Goal: Task Accomplishment & Management: Use online tool/utility

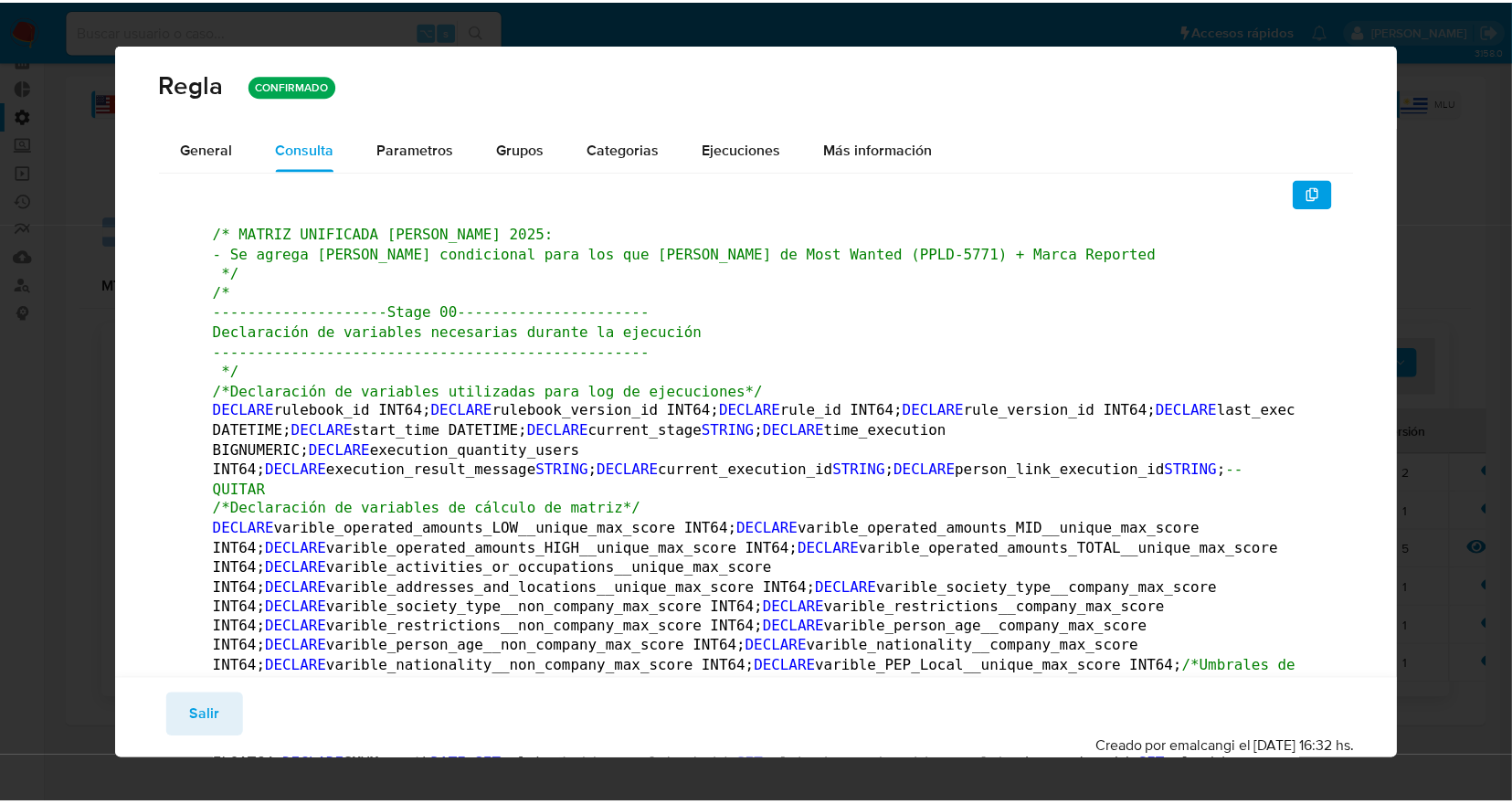
scroll to position [91, 0]
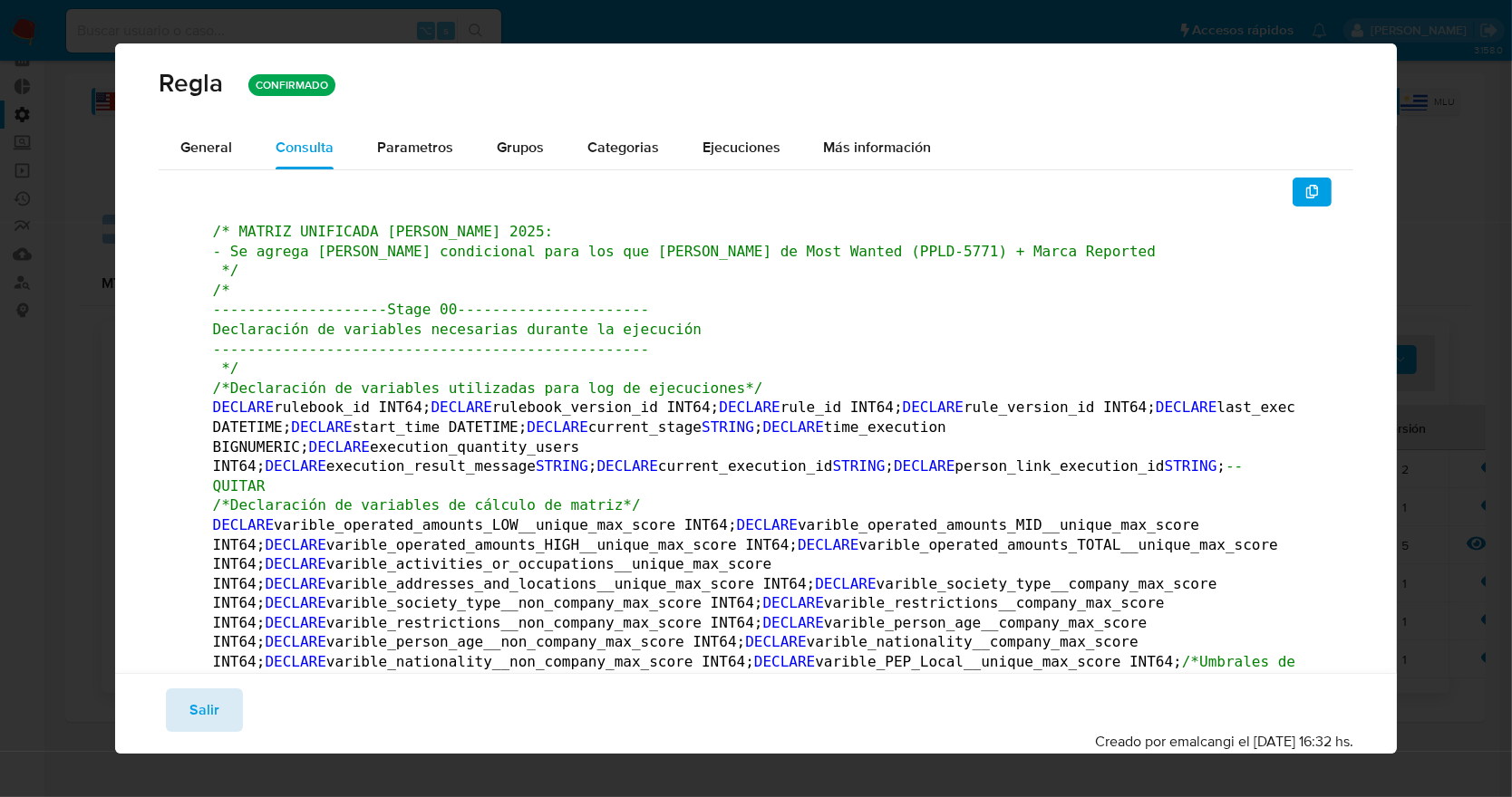
drag, startPoint x: 193, startPoint y: 680, endPoint x: 194, endPoint y: 692, distance: 12.0
click at [193, 684] on div "Guardar Salir Simular Confirmar Creado por emalcangi el [DATE] 16:32 hs." at bounding box center [756, 713] width 1283 height 81
click at [198, 703] on span "Salir" at bounding box center [204, 710] width 30 height 40
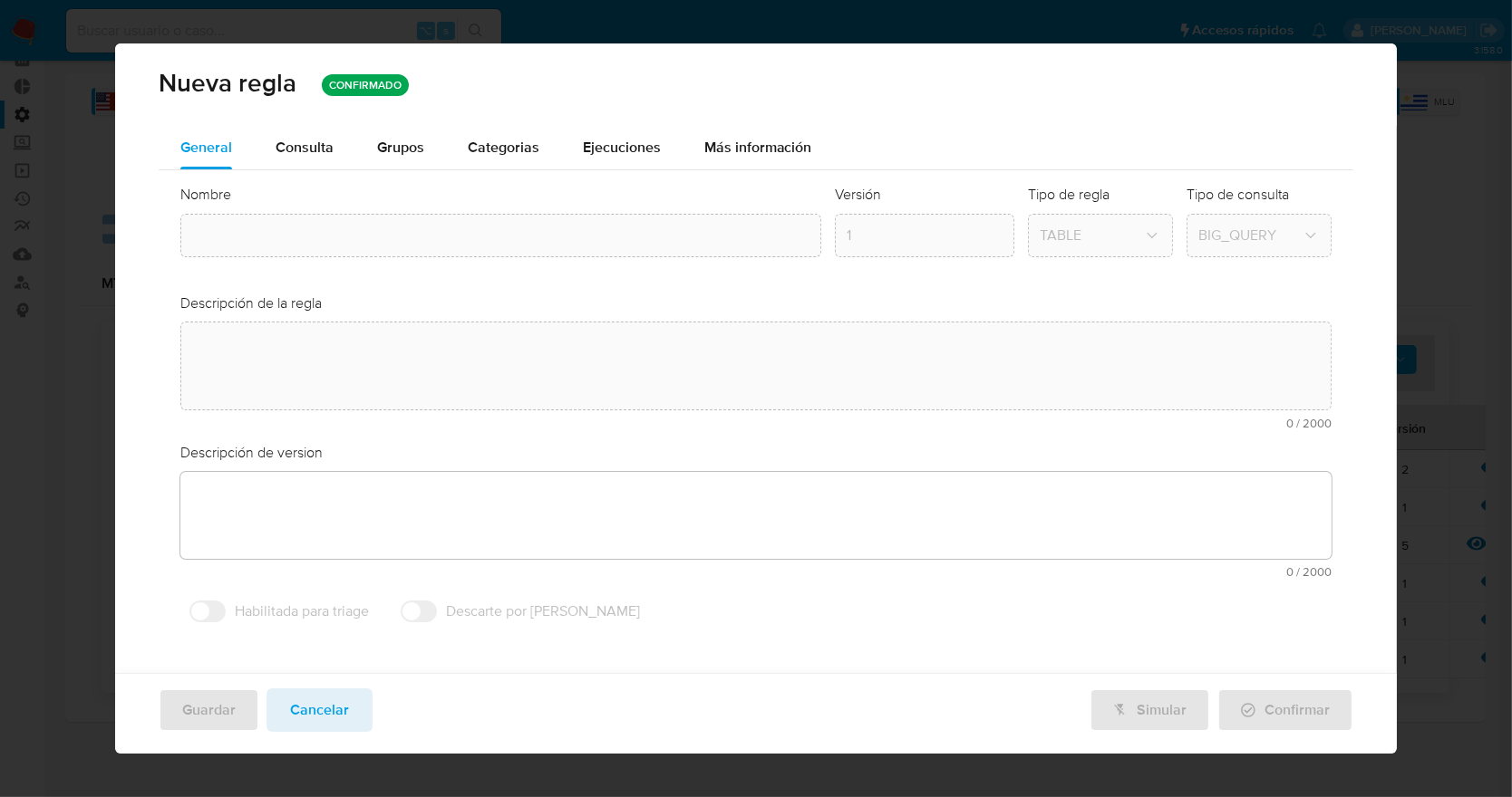
type textarea "Rule que contiene lógica de cálculo de riesgo. como pertenece al rulebook smp l…"
type textarea "Cambio ppld-5771 - se agrega [PERSON_NAME] condicional para los que [PERSON_NAM…"
type input "Mla_smp_matrix"
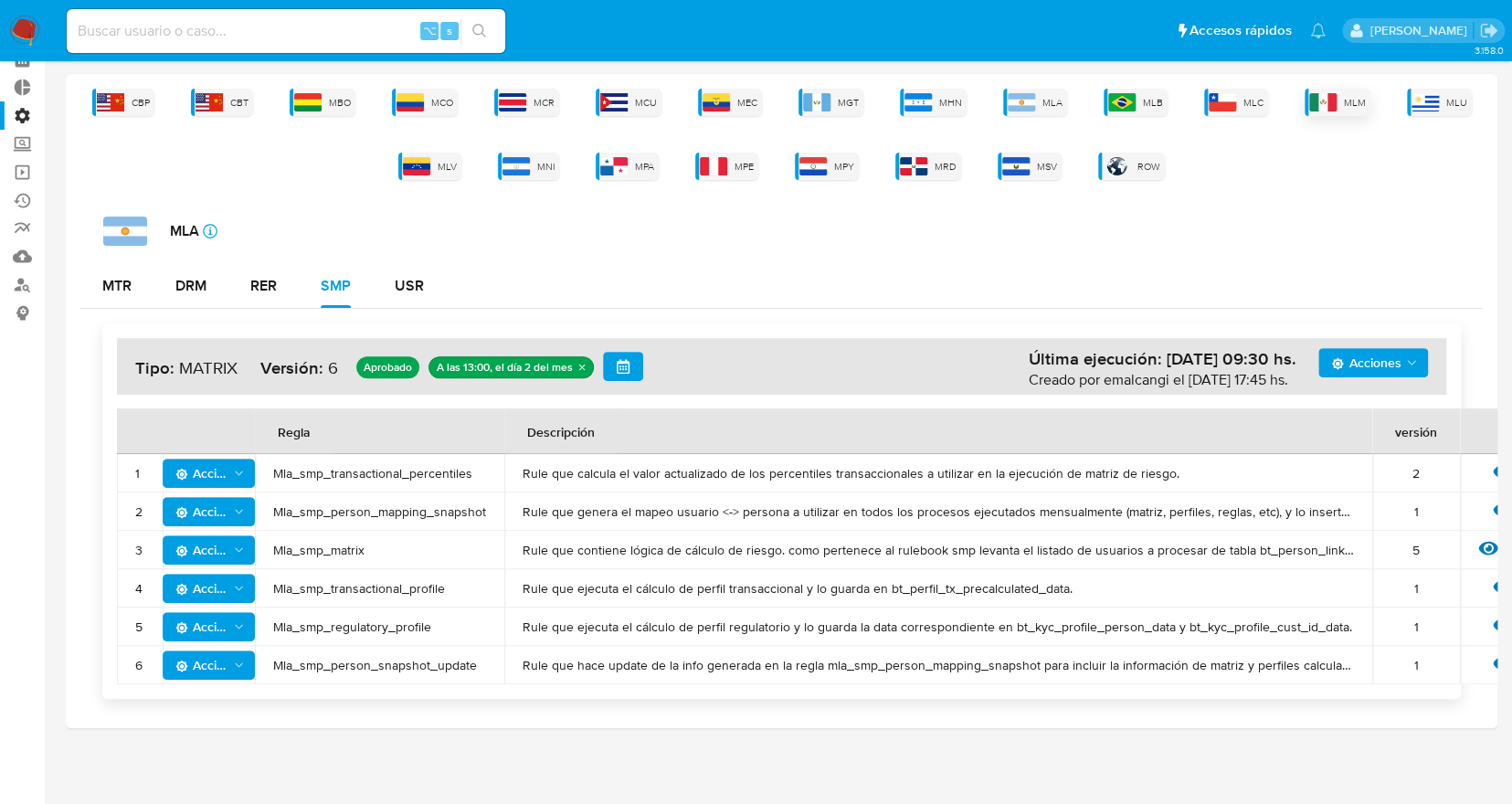
click at [1326, 99] on img at bounding box center [1323, 102] width 28 height 18
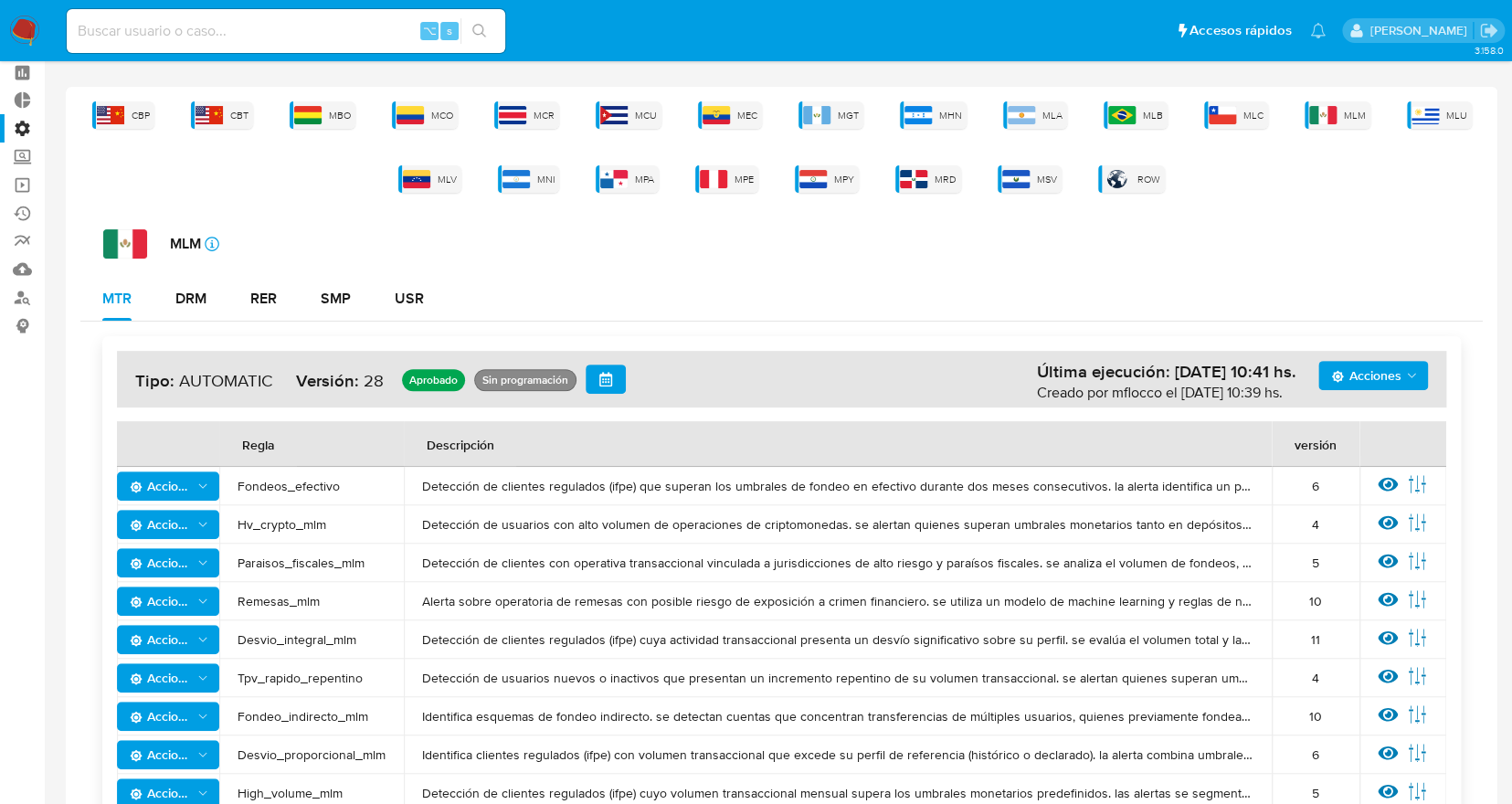
scroll to position [168, 0]
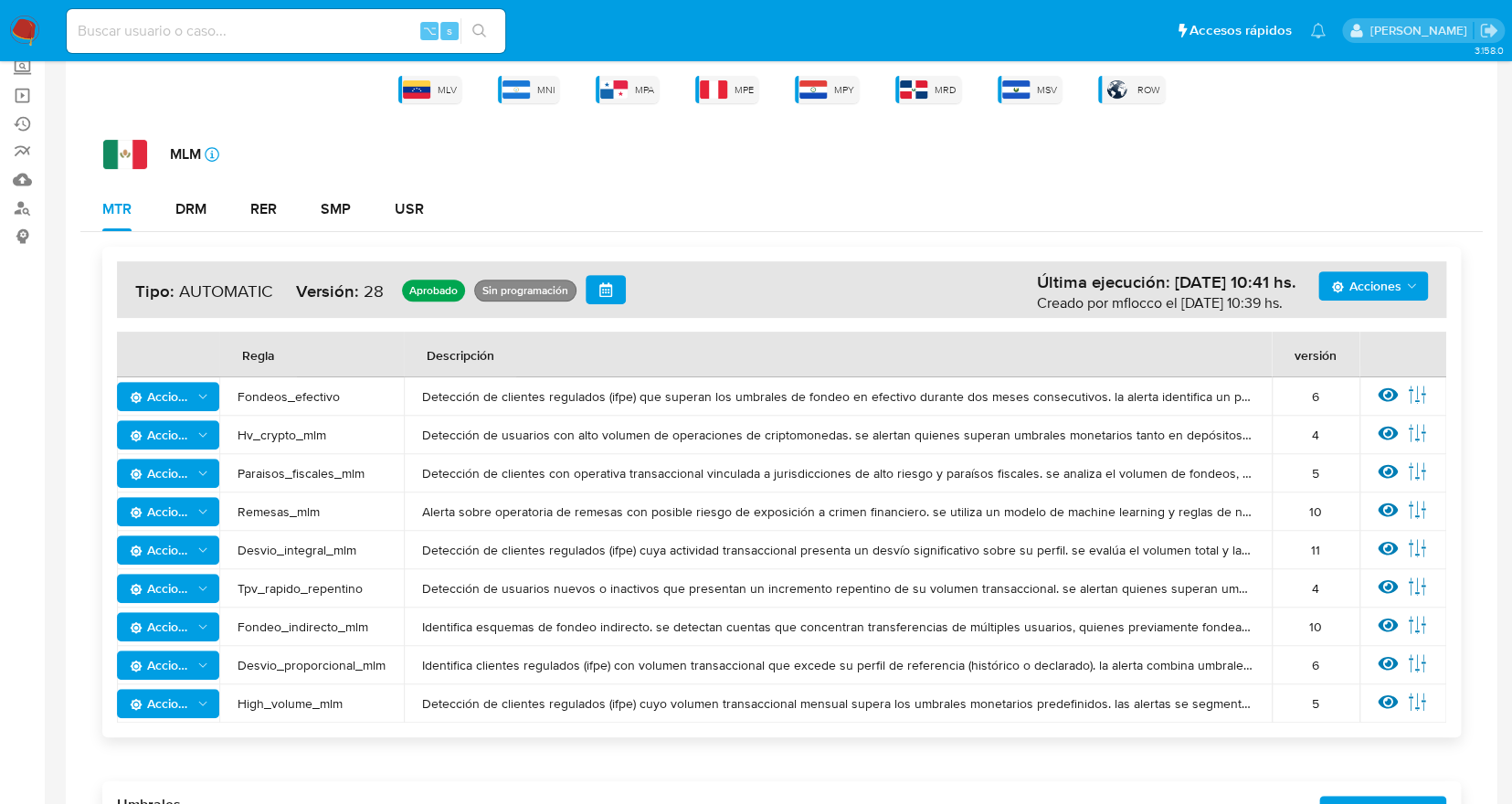
drag, startPoint x: 254, startPoint y: 203, endPoint x: 223, endPoint y: 203, distance: 31.0
click at [251, 204] on div "RER" at bounding box center [263, 208] width 27 height 15
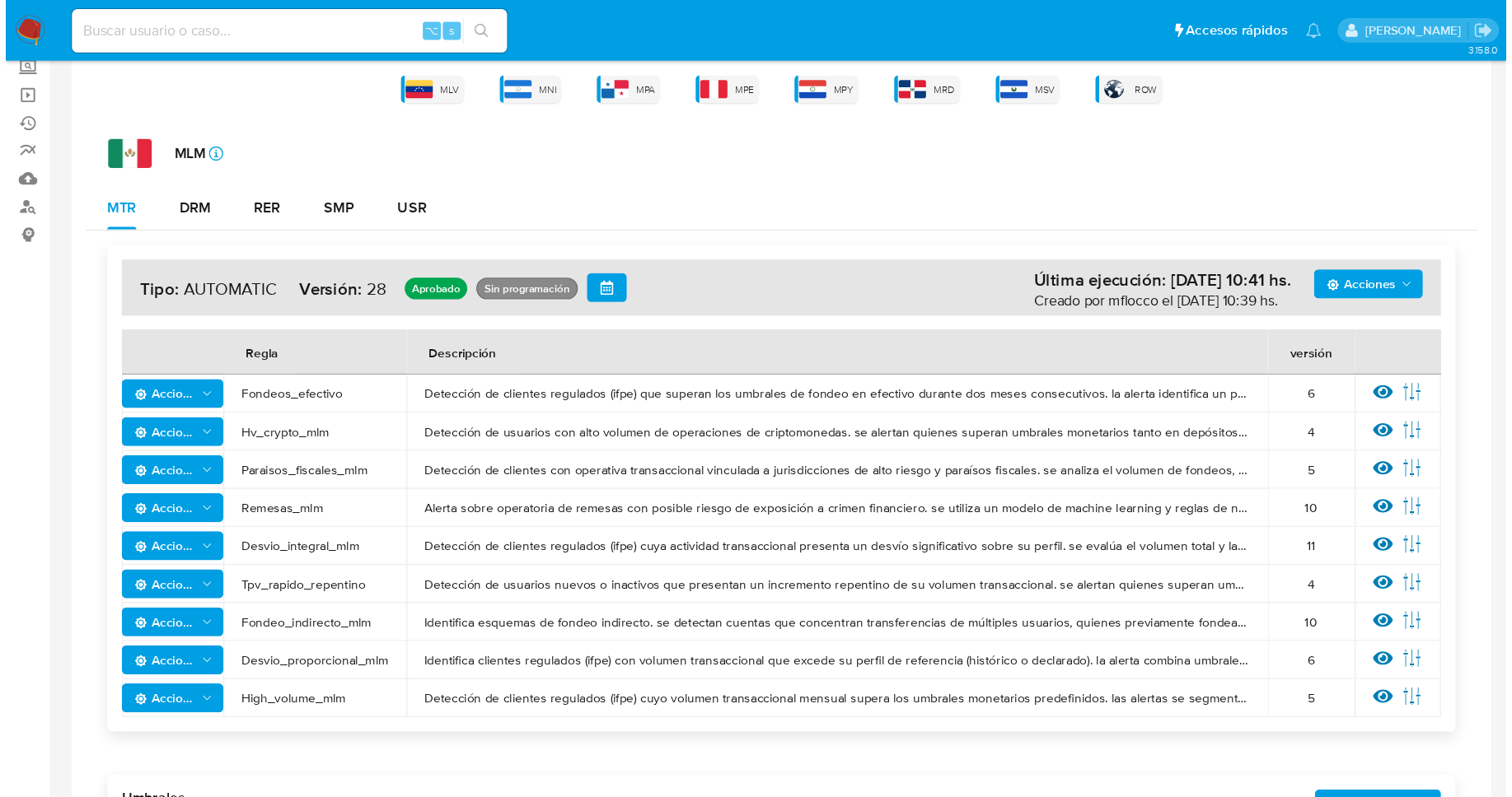
scroll to position [0, 0]
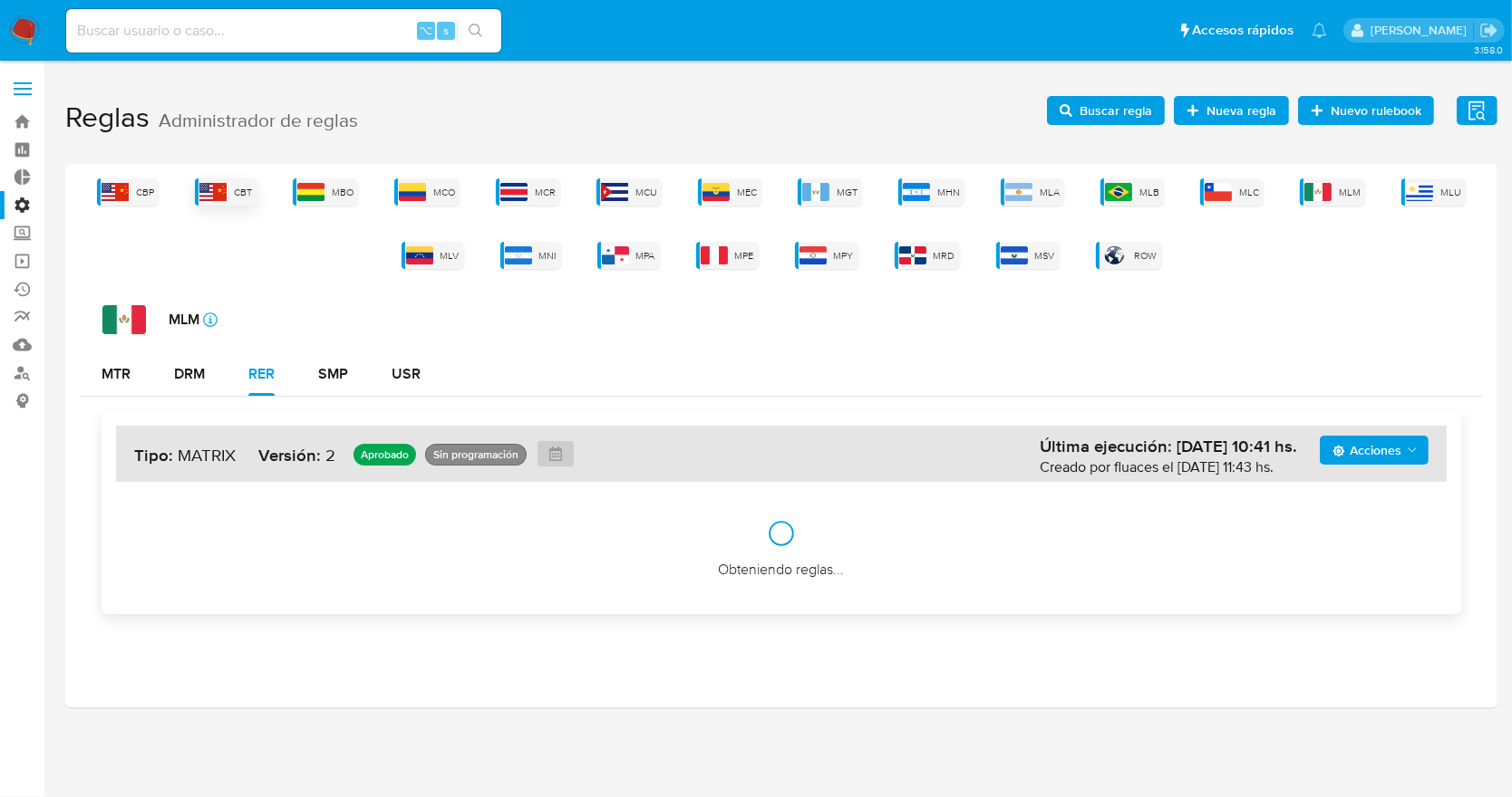
click at [206, 201] on div "CBT" at bounding box center [225, 192] width 62 height 28
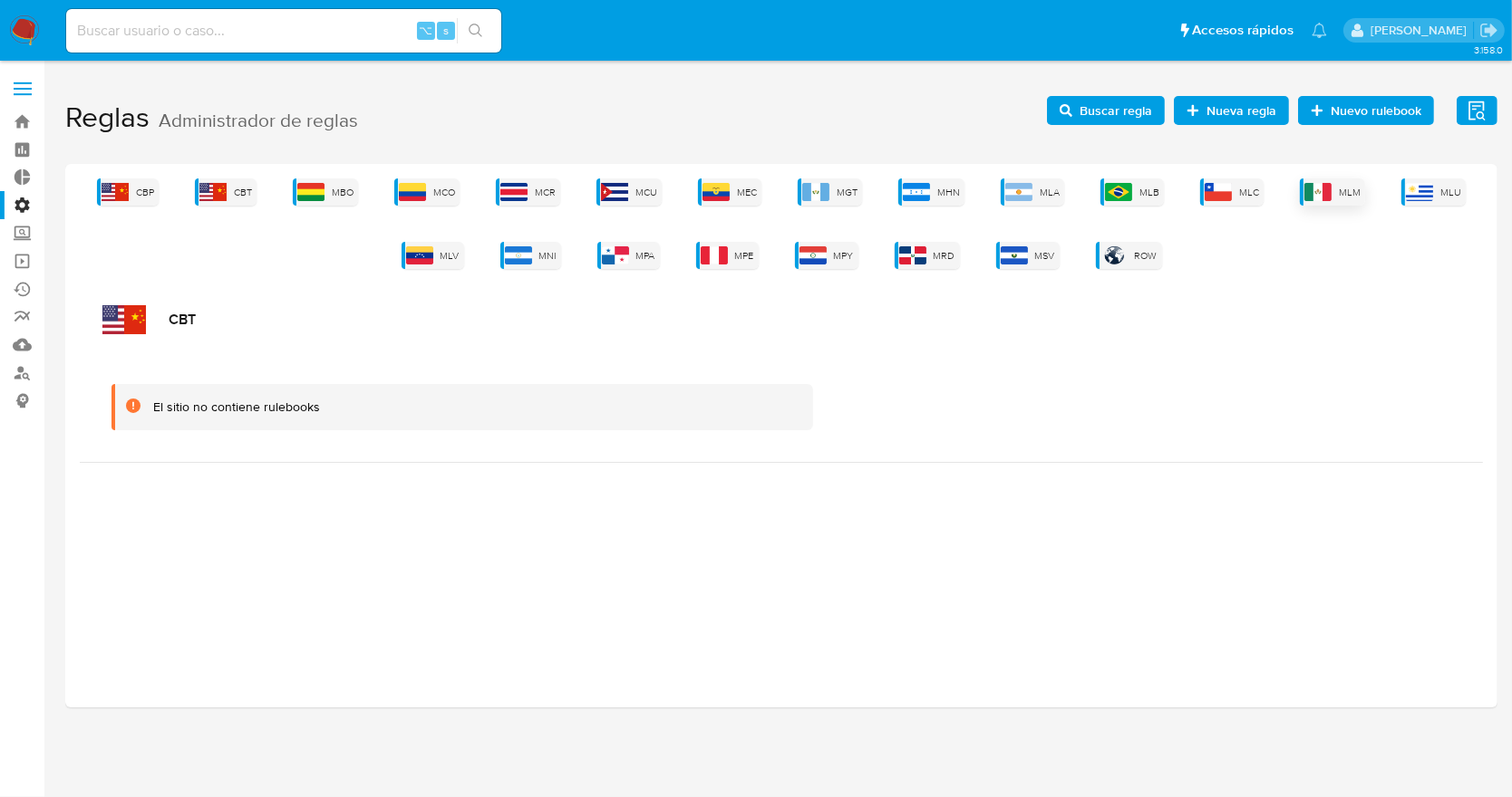
click at [1318, 183] on img at bounding box center [1318, 192] width 28 height 18
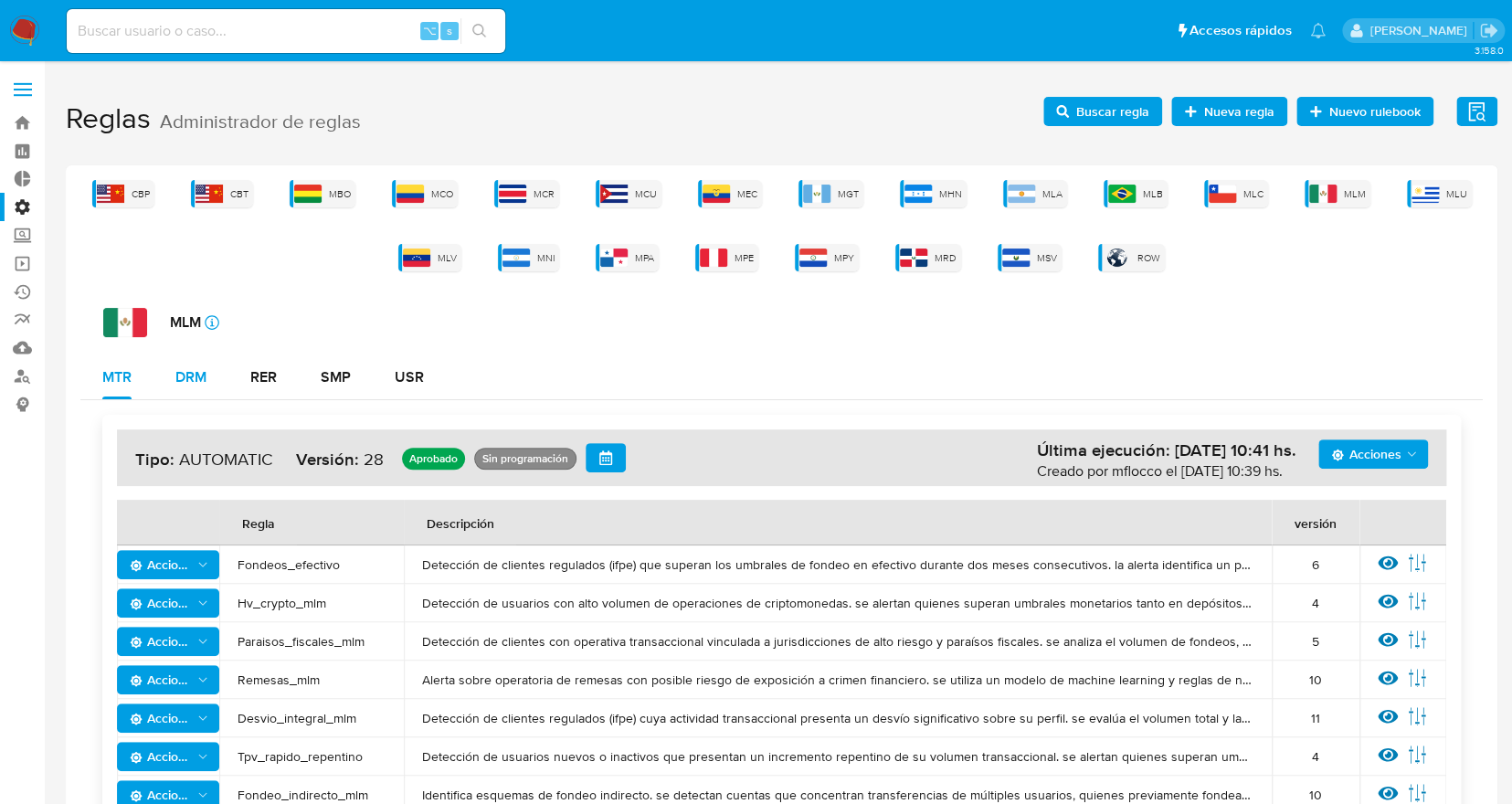
click at [227, 373] on button "DRM" at bounding box center [191, 377] width 75 height 44
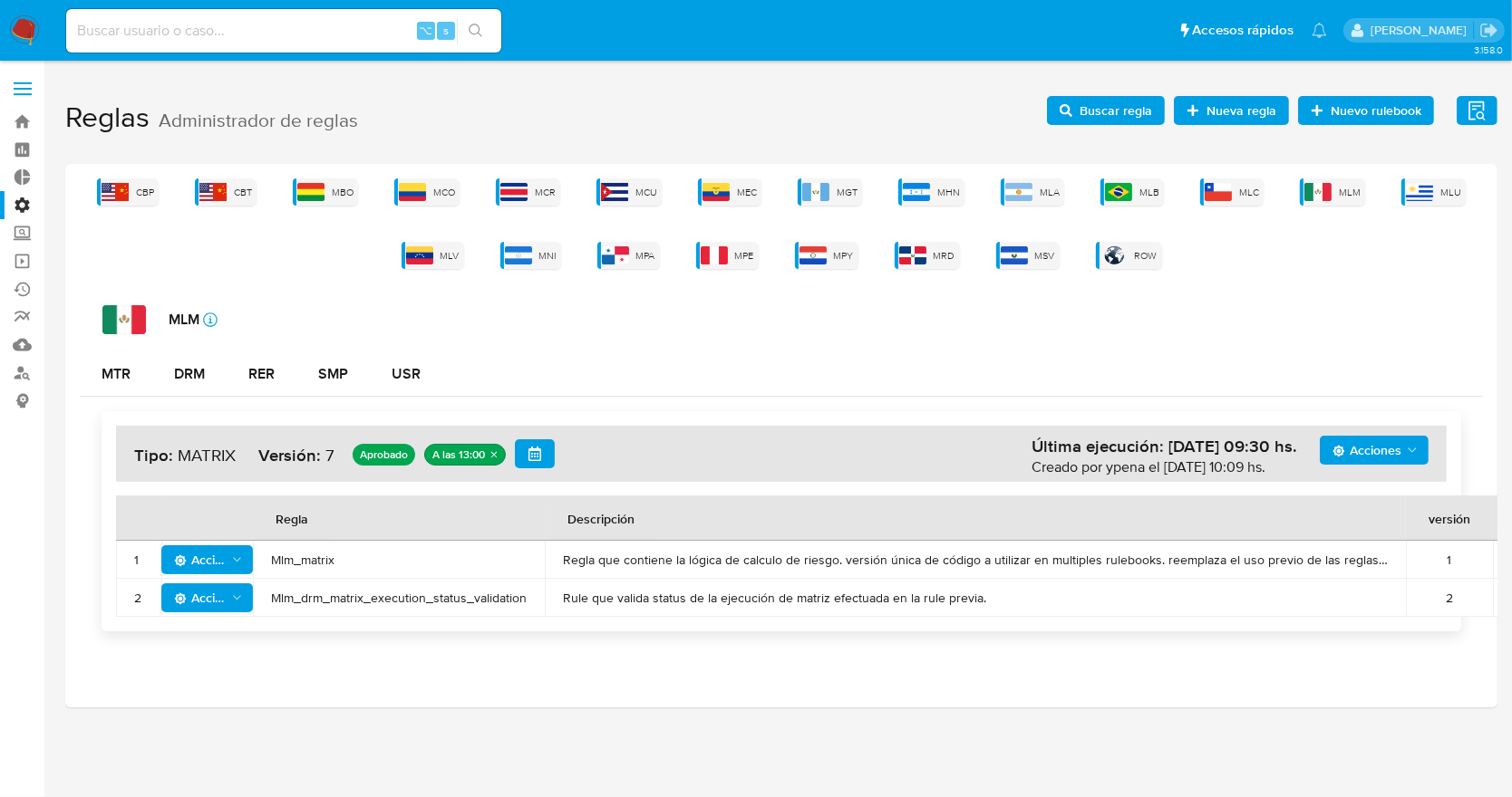
drag, startPoint x: 630, startPoint y: 592, endPoint x: 1035, endPoint y: 576, distance: 405.3
click at [1035, 576] on tbody "1 Acciones Mlm_matrix [PERSON_NAME] que contiene la lógica de calculo de riesgo…" at bounding box center [847, 579] width 1462 height 76
drag, startPoint x: 964, startPoint y: 575, endPoint x: 883, endPoint y: 567, distance: 81.4
click at [962, 575] on td "Regla que contiene la lógica de calculo de riesgo. versión única de código a ut…" at bounding box center [975, 560] width 861 height 38
drag, startPoint x: 1037, startPoint y: 756, endPoint x: 1565, endPoint y: 642, distance: 540.2
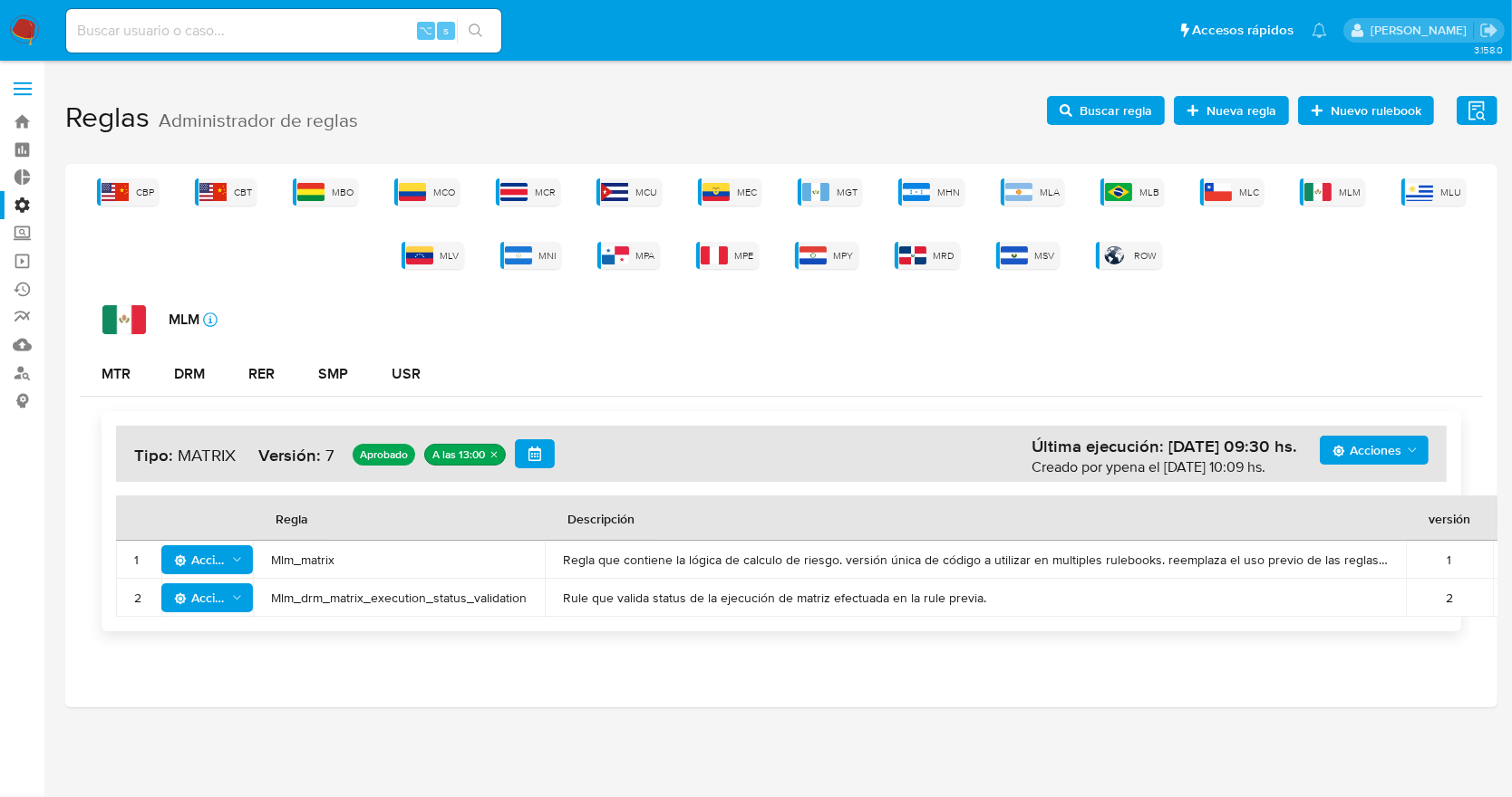
click at [1511, 642] on html "Pausado Ver notificaciones ⌥ s Accesos rápidos Presiona las siguientes teclas p…" at bounding box center [756, 398] width 1512 height 797
drag, startPoint x: 1382, startPoint y: 577, endPoint x: 1498, endPoint y: 570, distance: 116.2
click at [1498, 570] on main "3.158.0" at bounding box center [756, 398] width 1512 height 797
click at [1452, 552] on div "1" at bounding box center [1449, 560] width 51 height 17
click at [1453, 552] on div "1" at bounding box center [1449, 560] width 51 height 17
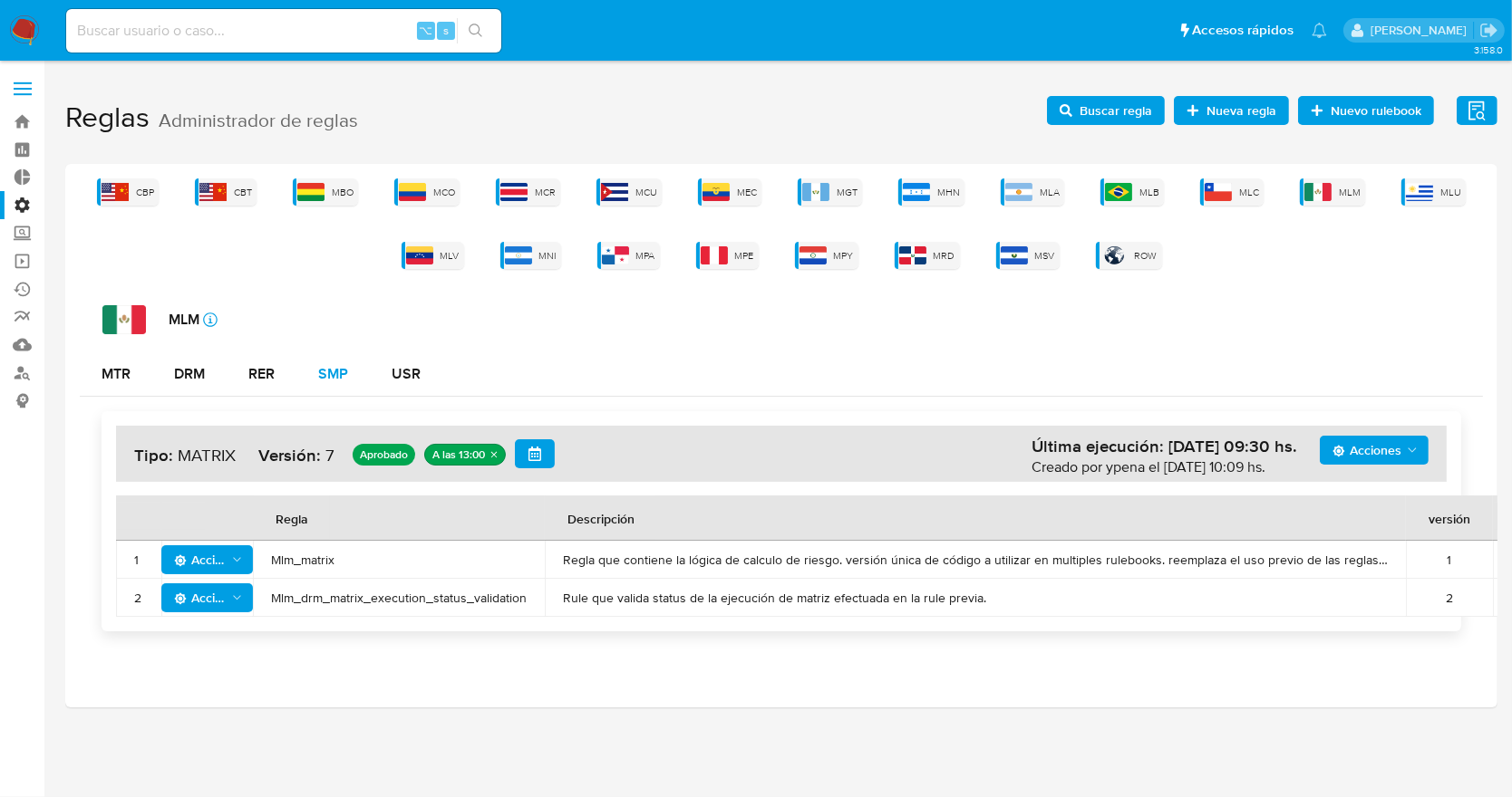
click at [338, 383] on div "SMP" at bounding box center [333, 374] width 30 height 43
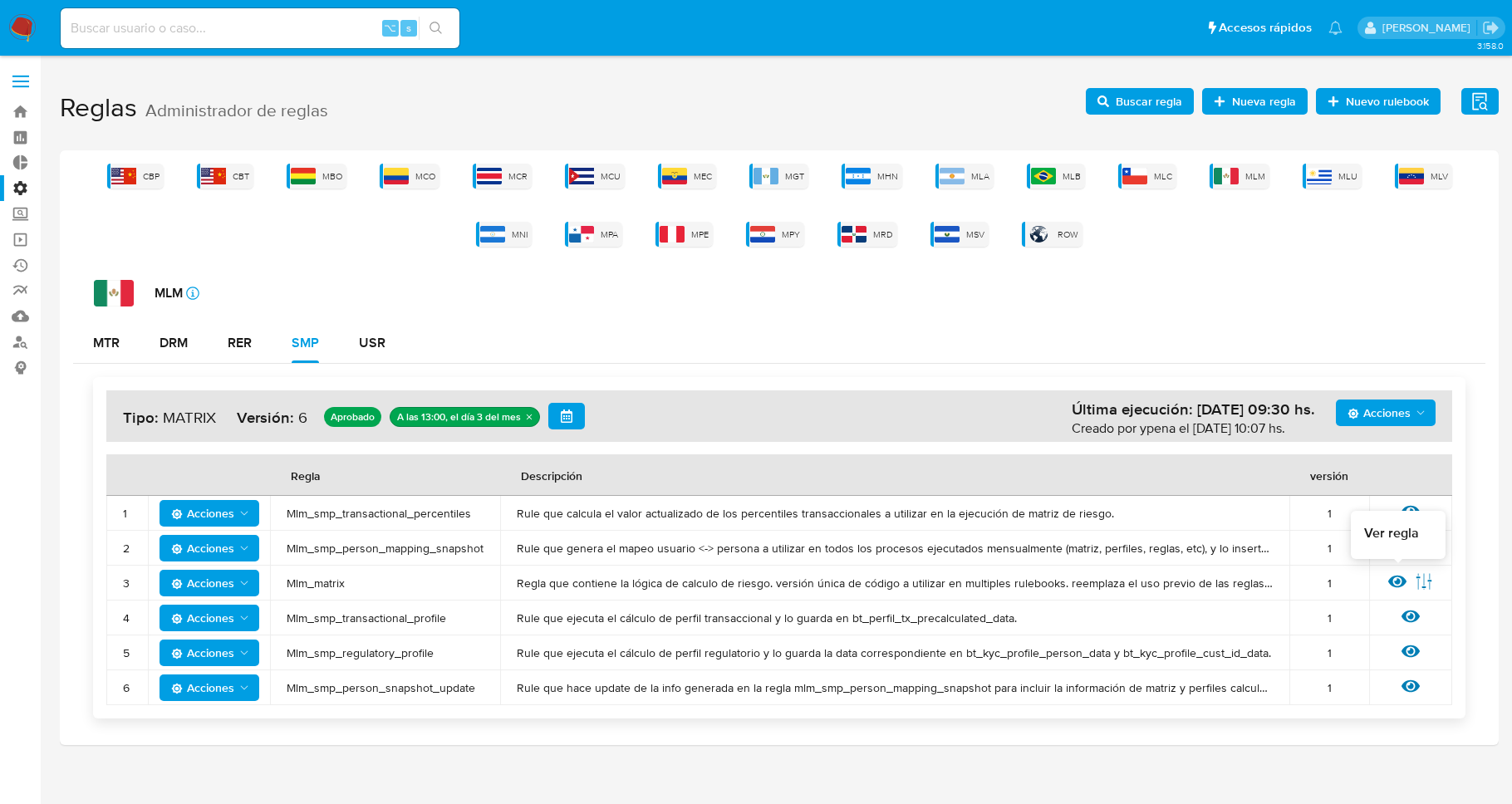
click at [1385, 579] on icon at bounding box center [1397, 582] width 18 height 13
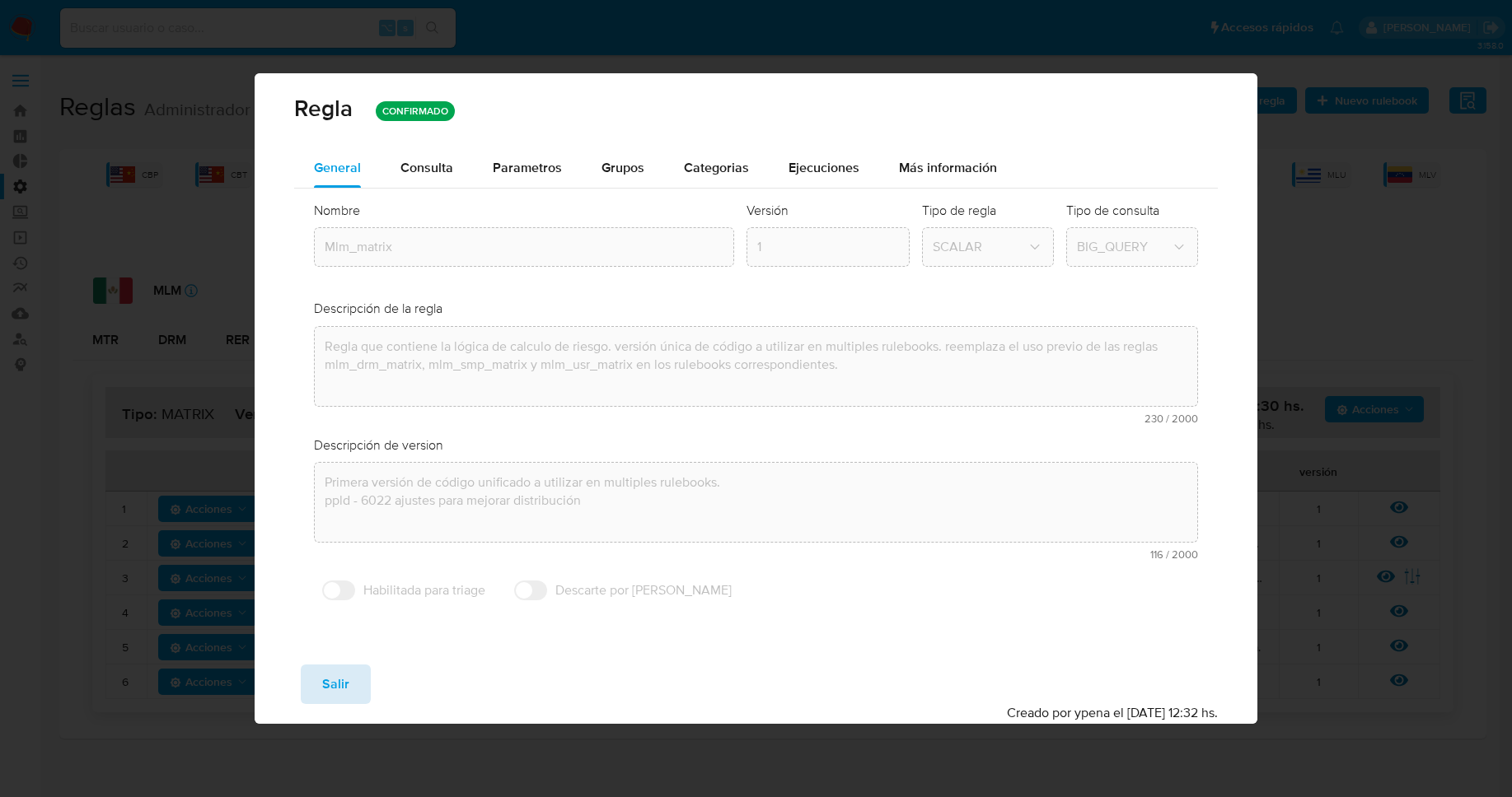
click at [345, 691] on span "Salir" at bounding box center [336, 684] width 27 height 37
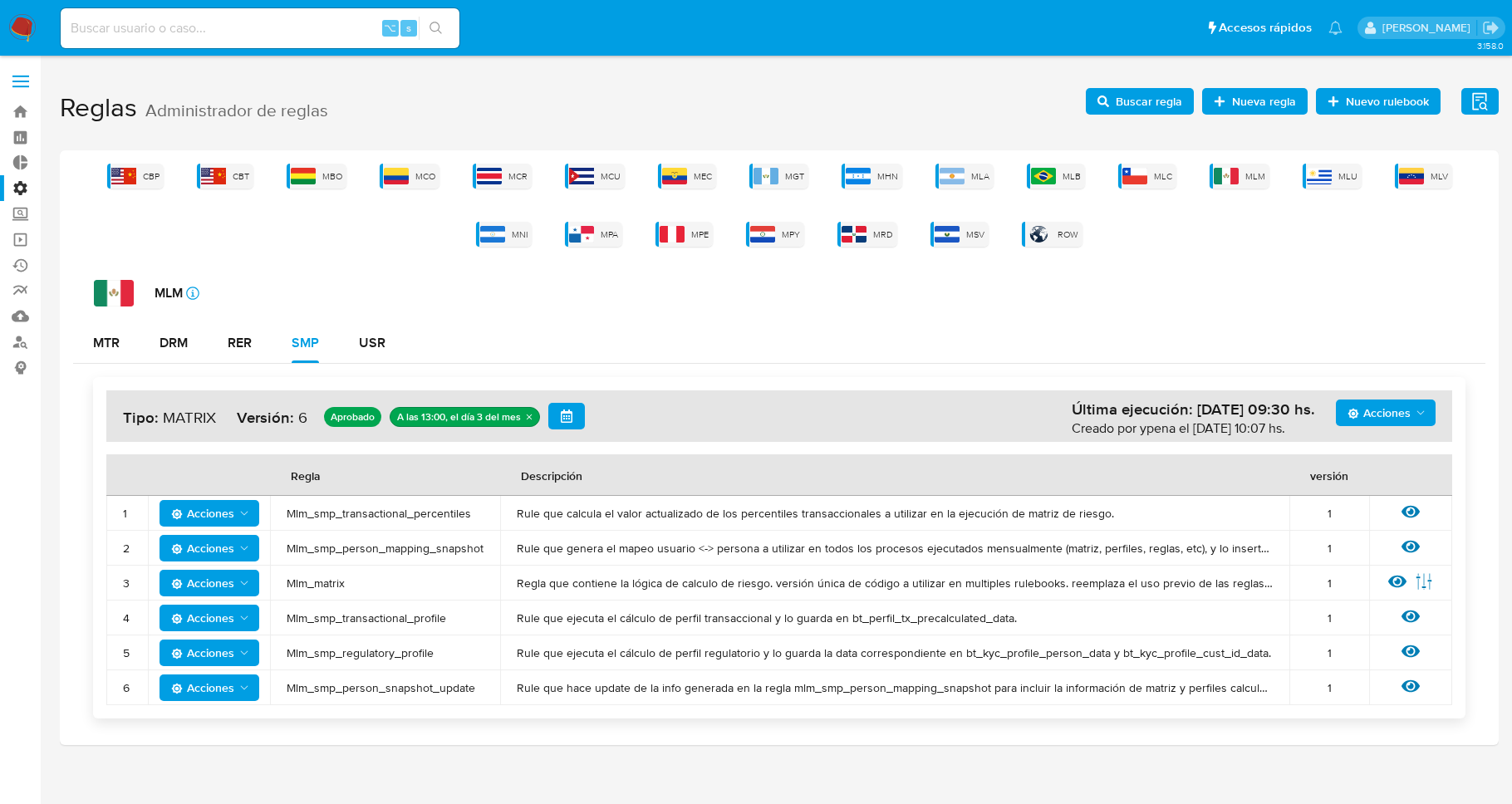
click at [1385, 580] on div "Ver regla Editar parámetros" at bounding box center [1410, 583] width 50 height 22
click at [1385, 581] on icon at bounding box center [1397, 582] width 18 height 13
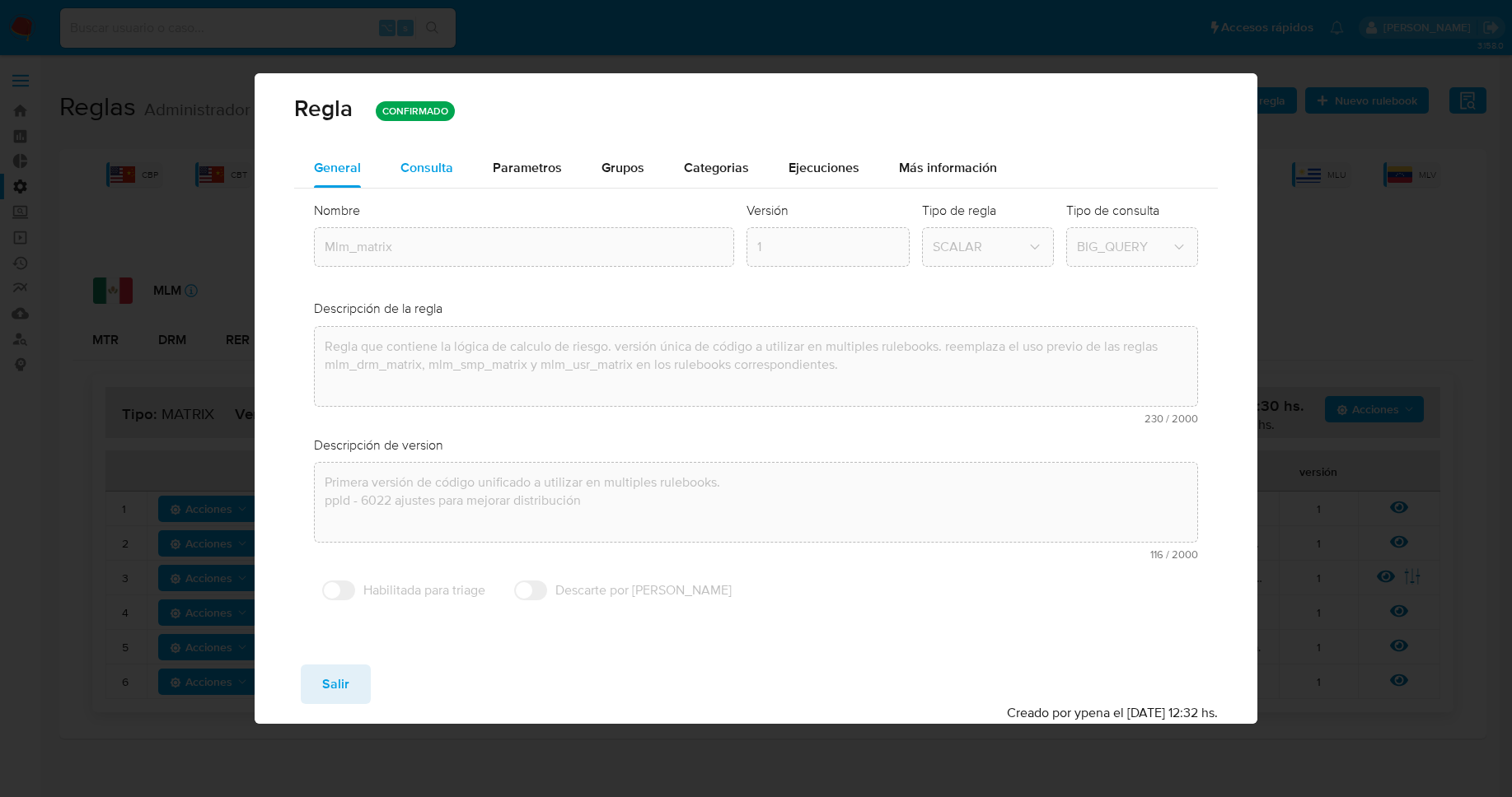
click at [452, 170] on button "Consulta" at bounding box center [426, 168] width 92 height 39
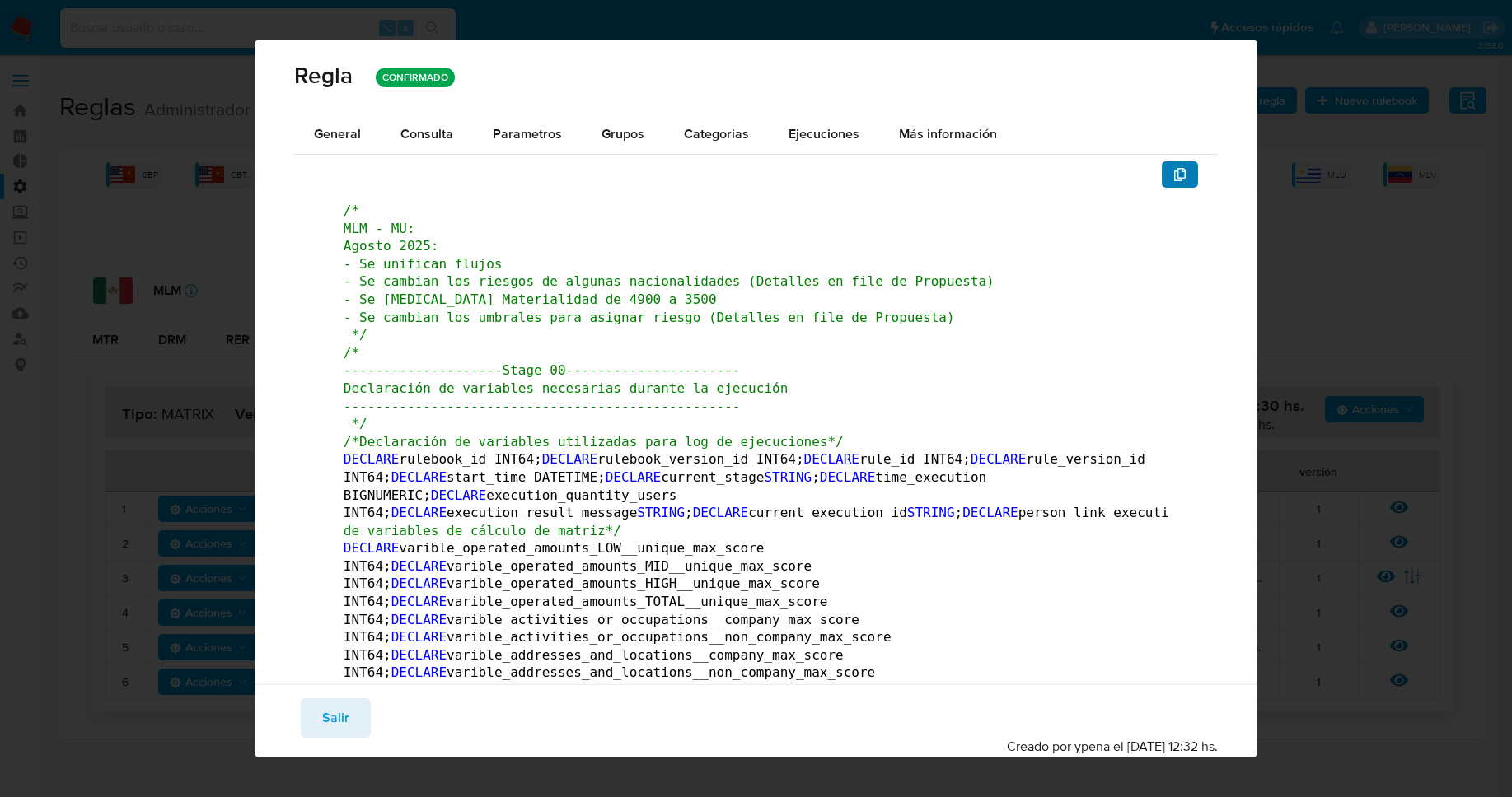
click at [1161, 182] on button "button" at bounding box center [1179, 174] width 37 height 26
